Goal: Task Accomplishment & Management: Manage account settings

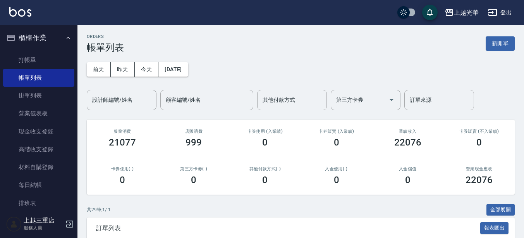
scroll to position [145, 0]
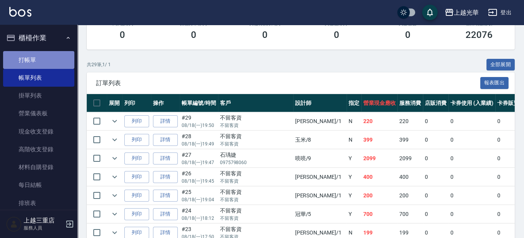
click at [43, 55] on link "打帳單" at bounding box center [38, 60] width 71 height 18
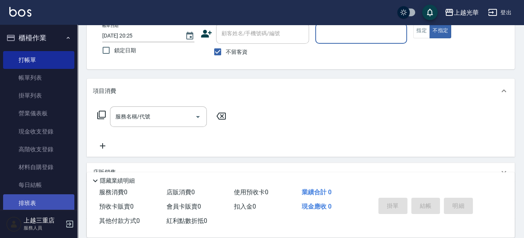
scroll to position [97, 0]
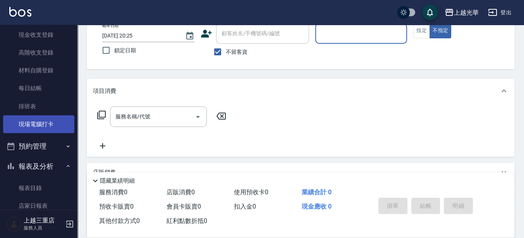
click at [46, 127] on link "現場電腦打卡" at bounding box center [38, 124] width 71 height 18
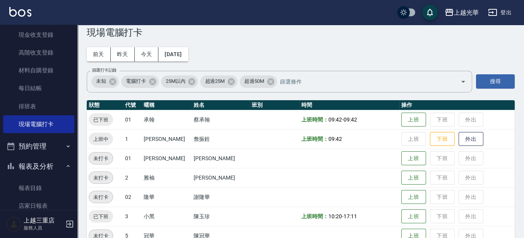
scroll to position [48, 0]
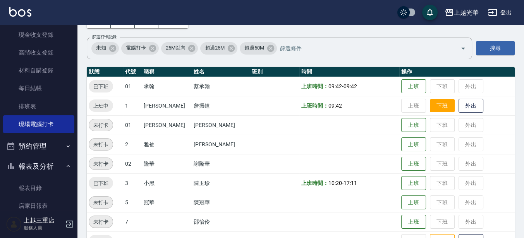
click at [431, 100] on button "下班" at bounding box center [442, 106] width 25 height 14
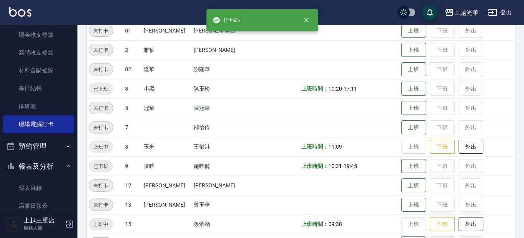
scroll to position [145, 0]
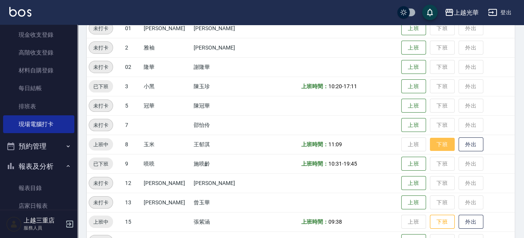
click at [442, 143] on button "下班" at bounding box center [442, 145] width 25 height 14
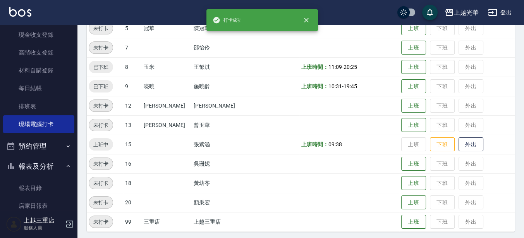
scroll to position [225, 0]
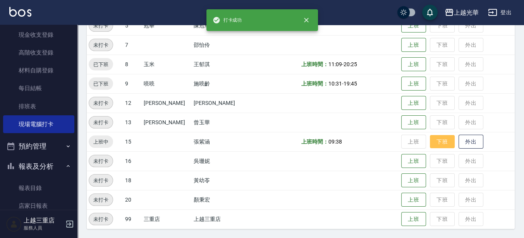
click at [430, 144] on button "下班" at bounding box center [442, 142] width 25 height 14
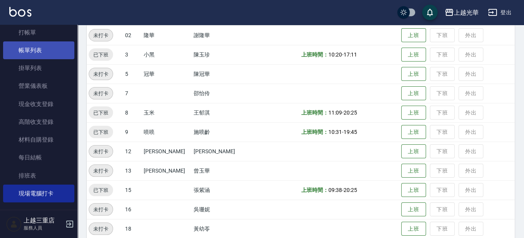
scroll to position [0, 0]
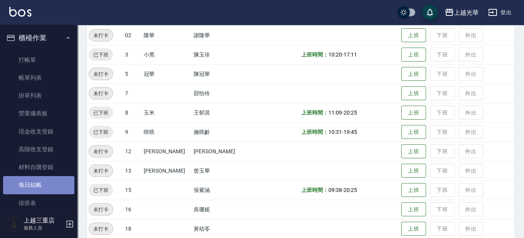
click at [45, 183] on link "每日結帳" at bounding box center [38, 185] width 71 height 18
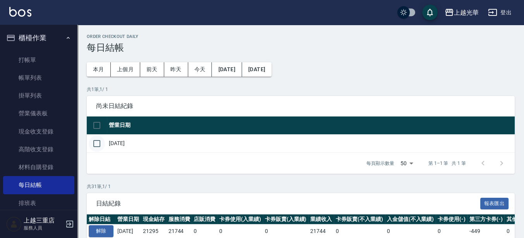
click at [97, 142] on input "checkbox" at bounding box center [97, 144] width 16 height 16
checkbox input "true"
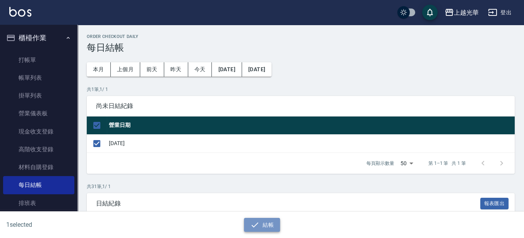
click at [255, 225] on icon "button" at bounding box center [255, 224] width 7 height 5
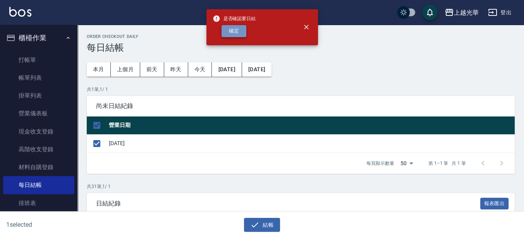
click at [230, 33] on button "確定" at bounding box center [233, 31] width 25 height 12
checkbox input "false"
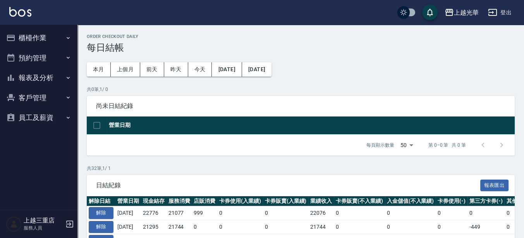
click at [21, 37] on button "櫃檯作業" at bounding box center [38, 38] width 71 height 20
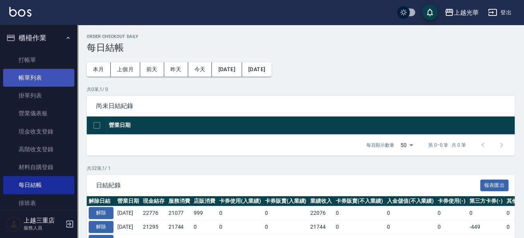
click at [46, 82] on link "帳單列表" at bounding box center [38, 78] width 71 height 18
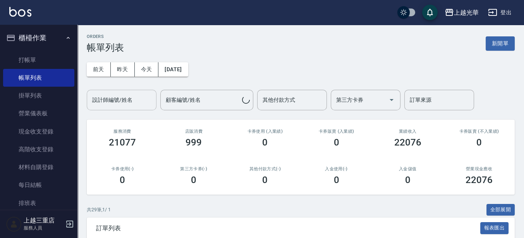
click at [129, 96] on div "設計師編號/姓名 設計師編號/姓名" at bounding box center [122, 100] width 70 height 21
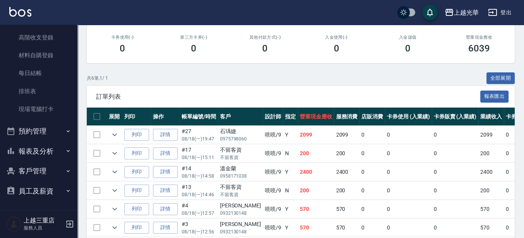
scroll to position [145, 0]
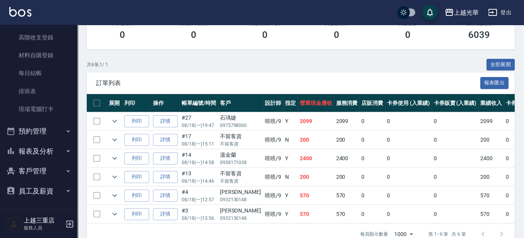
type input "喨喨-9"
click at [36, 142] on button "報表及分析" at bounding box center [38, 151] width 71 height 20
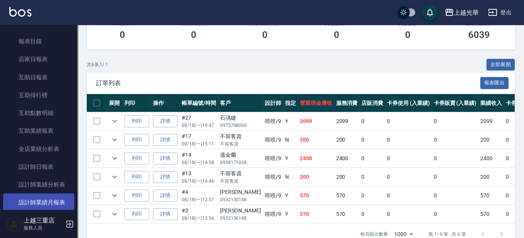
scroll to position [257, 0]
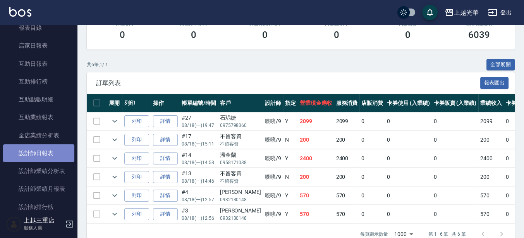
click at [47, 154] on link "設計師日報表" at bounding box center [38, 153] width 71 height 18
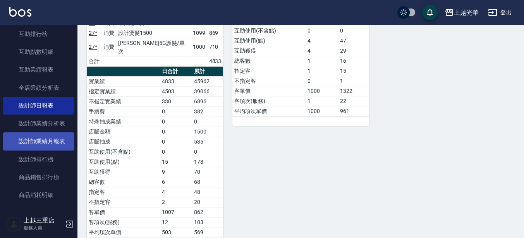
scroll to position [305, 0]
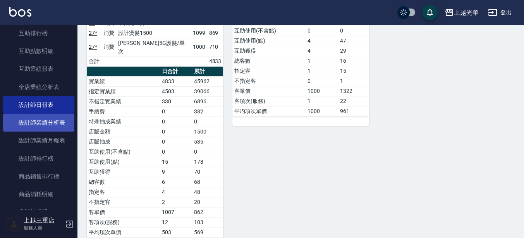
click at [45, 121] on link "設計師業績分析表" at bounding box center [38, 123] width 71 height 18
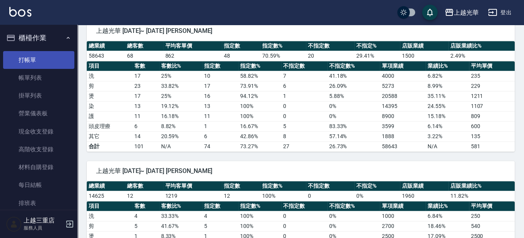
click at [36, 64] on link "打帳單" at bounding box center [38, 60] width 71 height 18
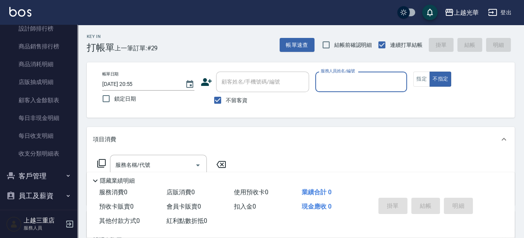
scroll to position [440, 0]
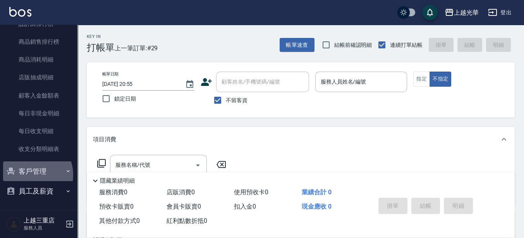
click at [30, 175] on button "客戶管理" at bounding box center [38, 171] width 71 height 20
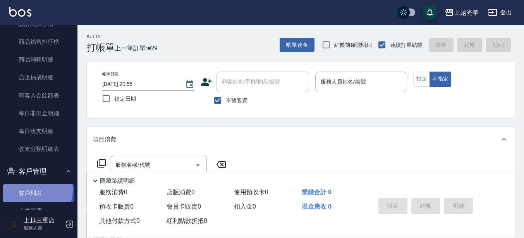
click at [30, 189] on link "客戶列表" at bounding box center [38, 193] width 71 height 18
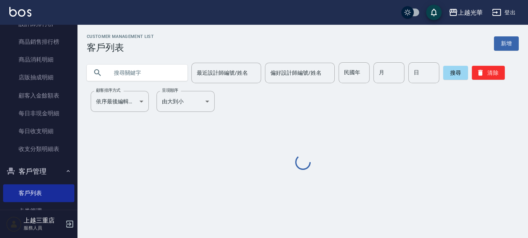
click at [137, 78] on input "text" at bounding box center [144, 72] width 73 height 21
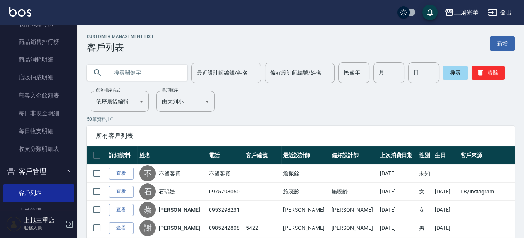
scroll to position [48, 0]
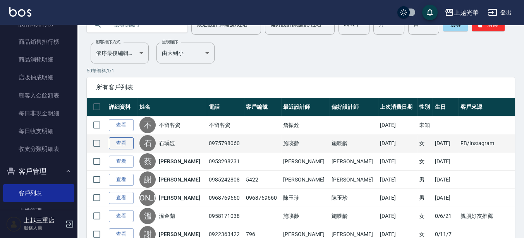
click at [123, 142] on link "查看" at bounding box center [121, 143] width 25 height 12
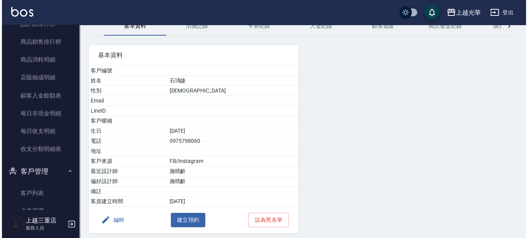
scroll to position [65, 0]
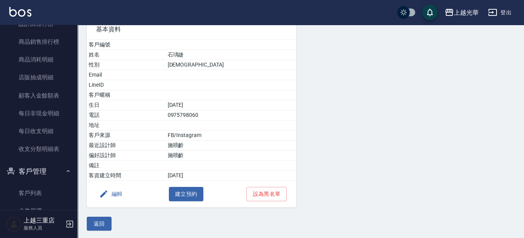
click at [107, 184] on div "編輯 建立預約 設為黑名單" at bounding box center [191, 194] width 209 height 27
click at [107, 189] on icon "button" at bounding box center [103, 193] width 9 height 9
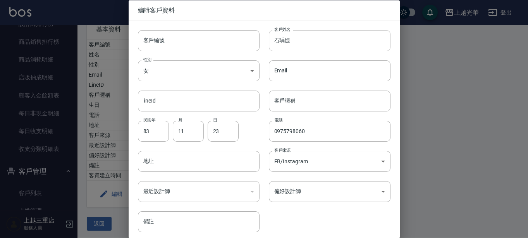
click at [287, 45] on input "石瑀婕" at bounding box center [330, 40] width 122 height 21
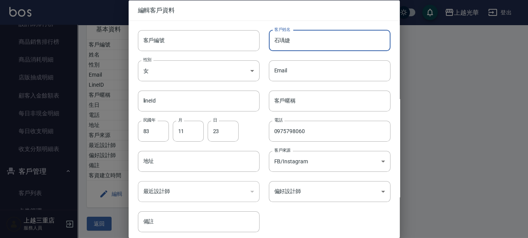
click at [283, 43] on input "石瑀婕" at bounding box center [330, 40] width 122 height 21
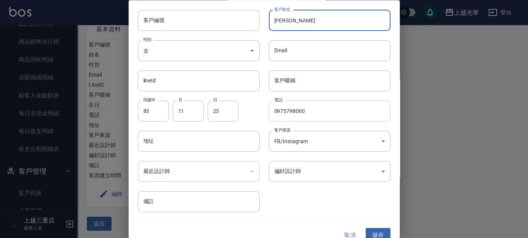
scroll to position [30, 0]
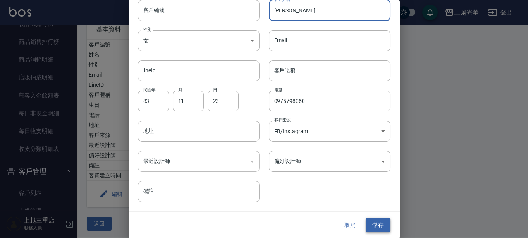
type input "[PERSON_NAME]"
click at [367, 220] on button "儲存" at bounding box center [377, 225] width 25 height 14
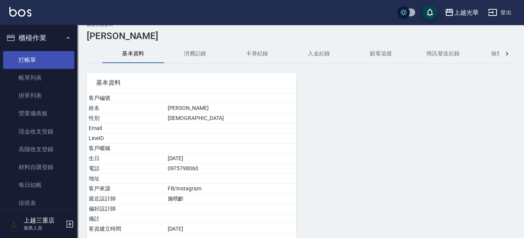
scroll to position [0, 0]
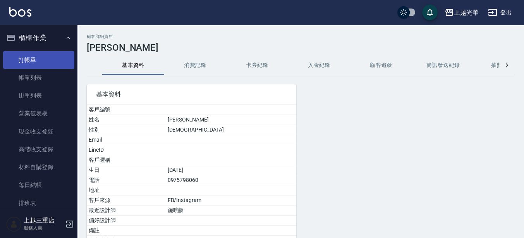
click at [35, 58] on link "打帳單" at bounding box center [38, 60] width 71 height 18
